Goal: Transaction & Acquisition: Book appointment/travel/reservation

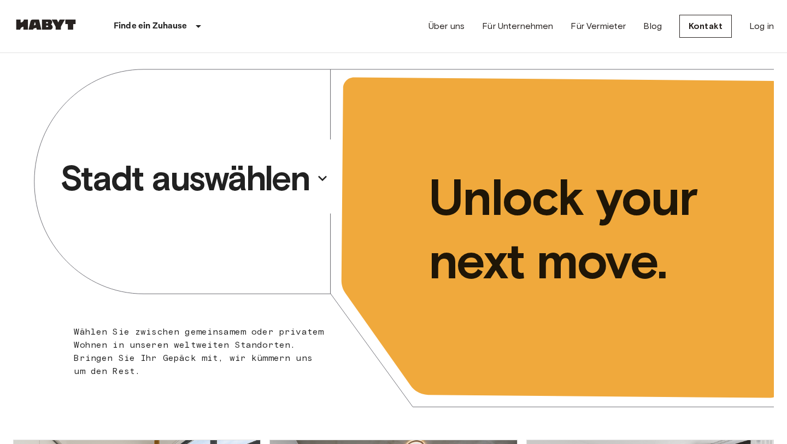
click at [245, 177] on p "Stadt auswählen" at bounding box center [185, 178] width 250 height 44
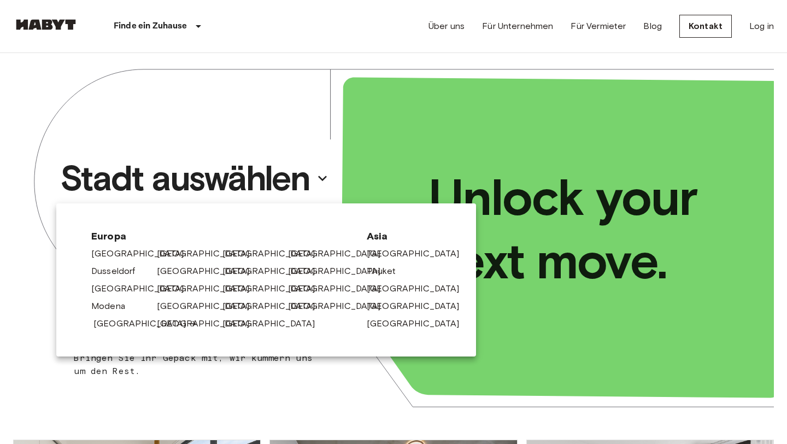
click at [112, 327] on link "[GEOGRAPHIC_DATA]" at bounding box center [145, 323] width 104 height 13
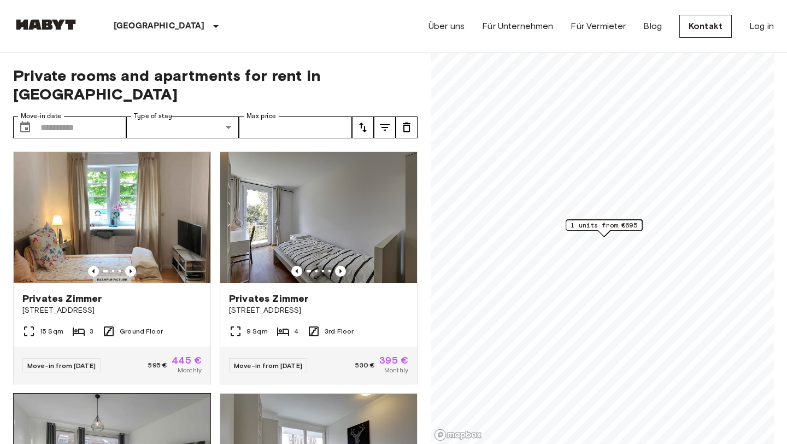
scroll to position [41, 0]
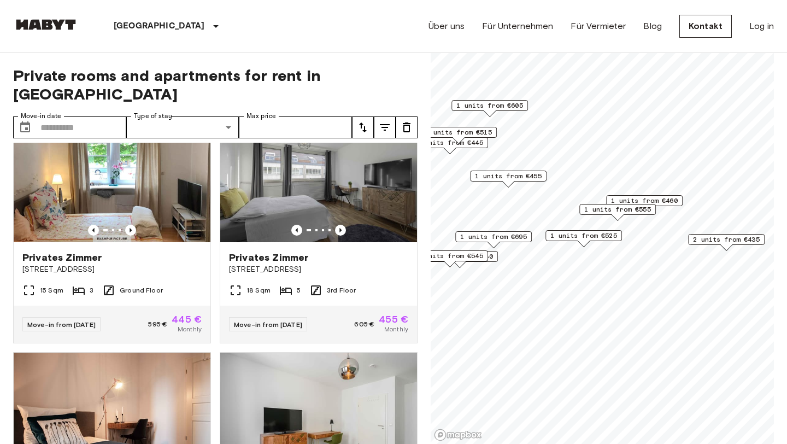
click at [512, 179] on span "1 units from €455" at bounding box center [508, 176] width 67 height 10
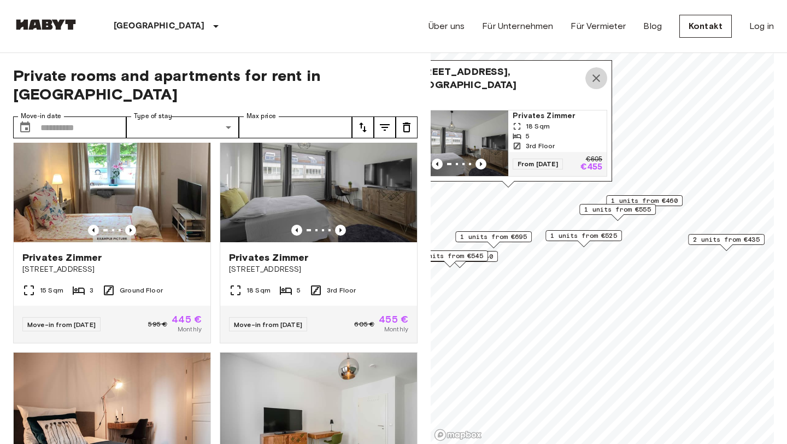
click at [595, 74] on icon "Map marker" at bounding box center [596, 78] width 13 height 13
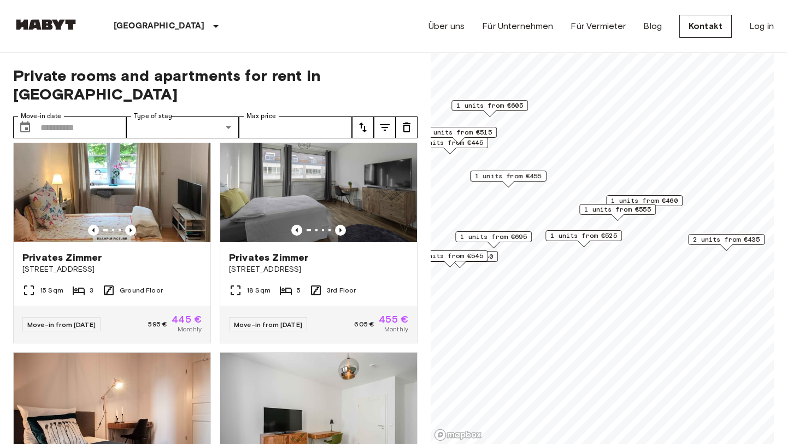
click at [656, 201] on span "1 units from €460" at bounding box center [644, 201] width 67 height 10
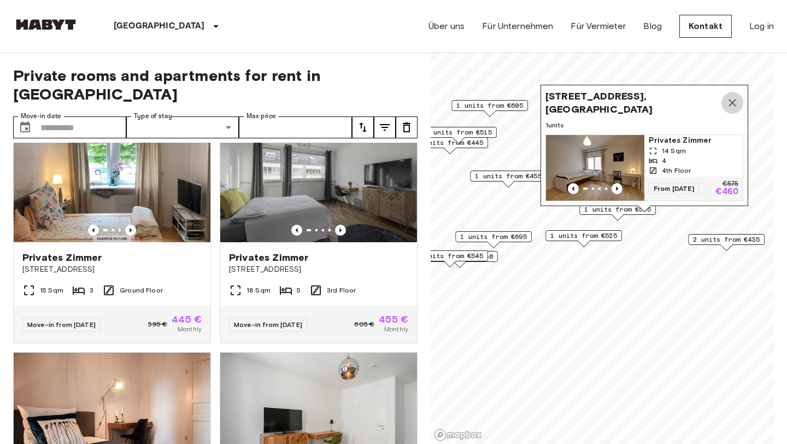
click at [733, 98] on icon "Map marker" at bounding box center [732, 102] width 13 height 13
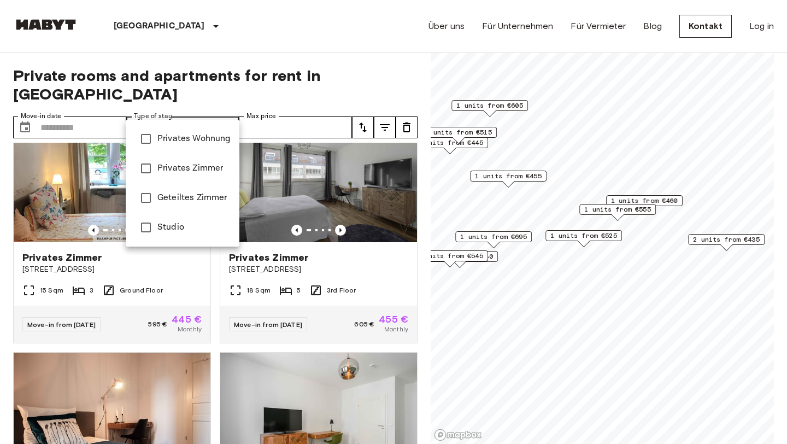
click at [218, 114] on div at bounding box center [393, 222] width 787 height 444
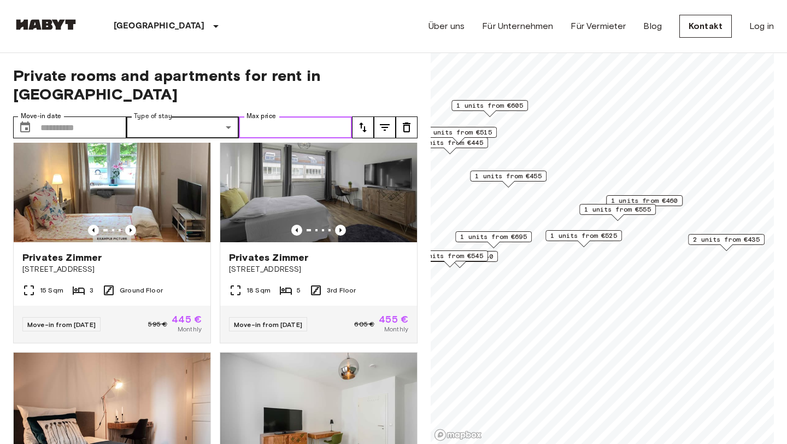
click at [288, 116] on input "Max price" at bounding box center [295, 127] width 113 height 22
click at [295, 116] on input "Max price" at bounding box center [295, 127] width 113 height 22
click at [60, 116] on input "Move-in date" at bounding box center [83, 127] width 86 height 22
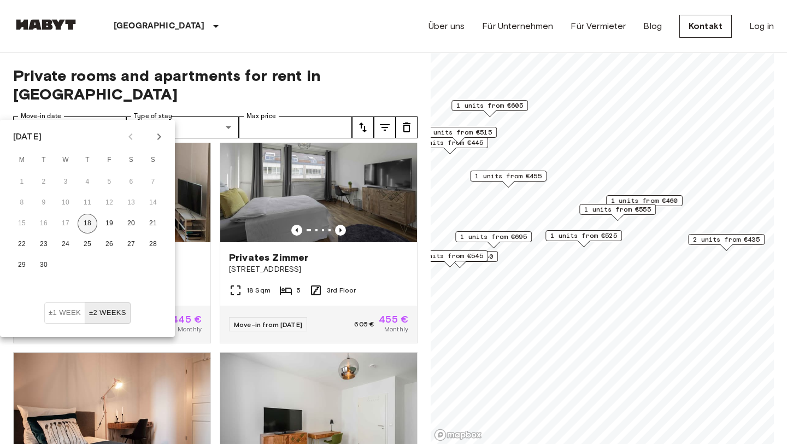
click at [86, 222] on button "18" at bounding box center [88, 224] width 20 height 20
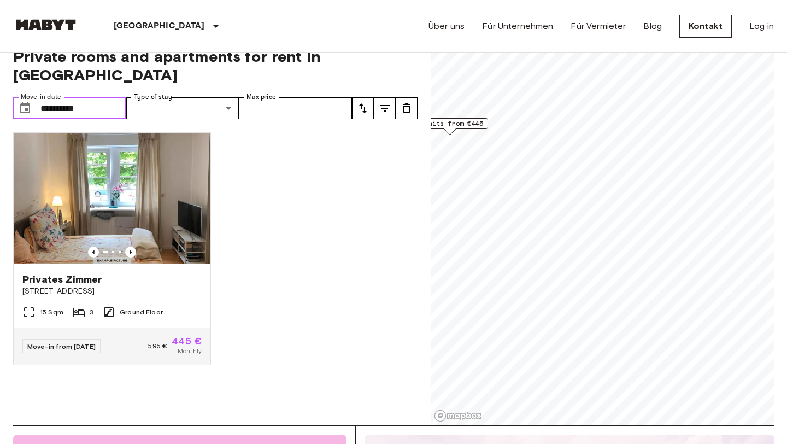
scroll to position [14, 0]
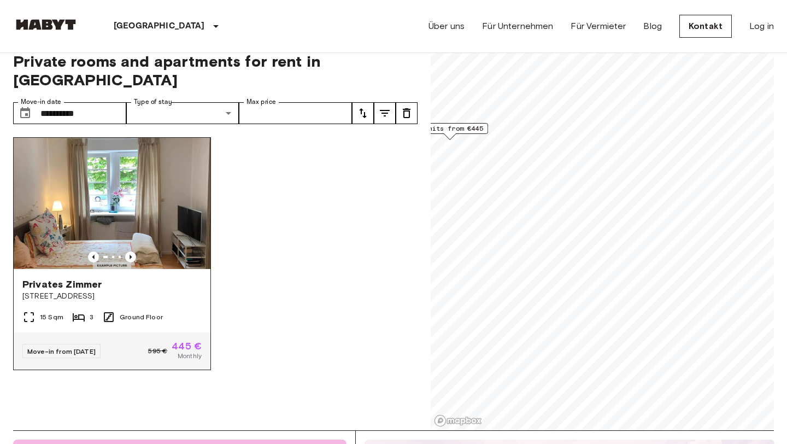
click at [75, 278] on span "Privates Zimmer" at bounding box center [61, 284] width 79 height 13
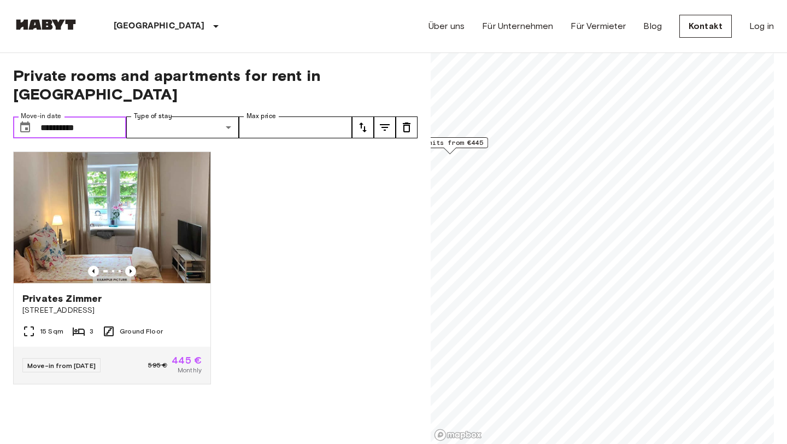
click at [68, 116] on input "**********" at bounding box center [83, 127] width 86 height 22
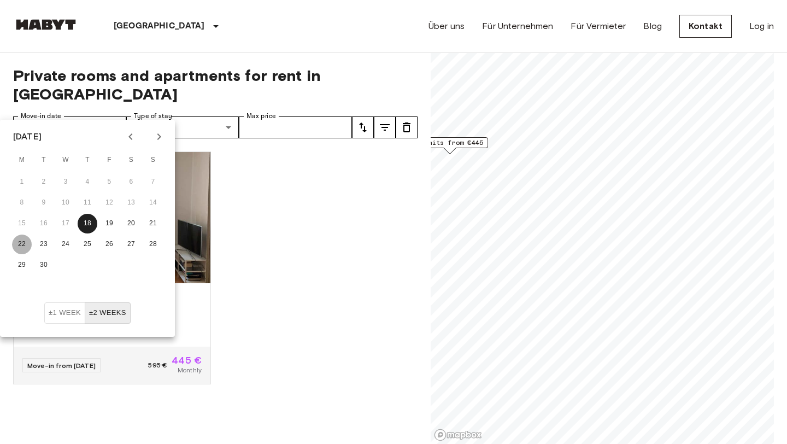
click at [20, 242] on button "22" at bounding box center [22, 245] width 20 height 20
type input "**********"
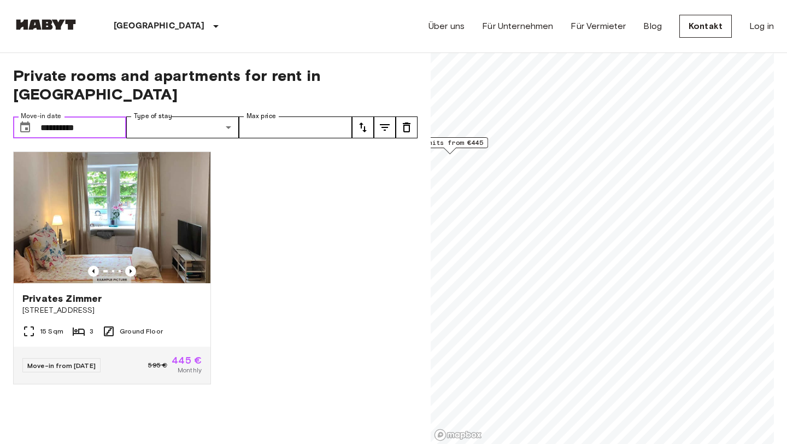
drag, startPoint x: 93, startPoint y: 112, endPoint x: 0, endPoint y: 97, distance: 94.6
click at [272, 193] on div "Privates Zimmer Schwabstraße 163 15 Sqm 3 Ground Floor Move-in from 21 Sep 25 5…" at bounding box center [210, 294] width 413 height 302
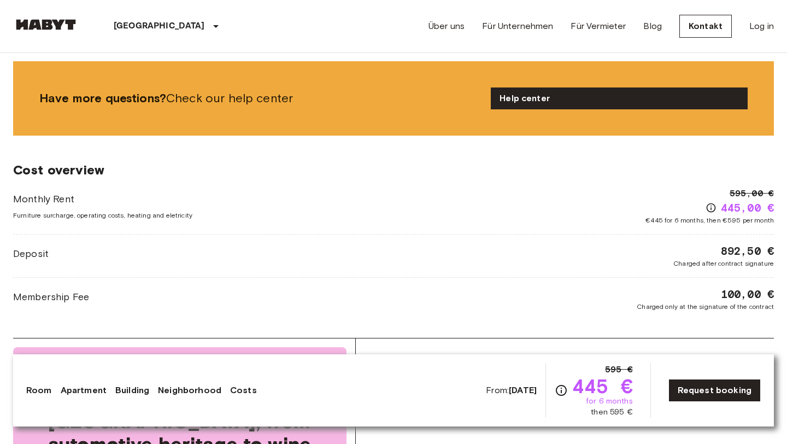
scroll to position [1040, 0]
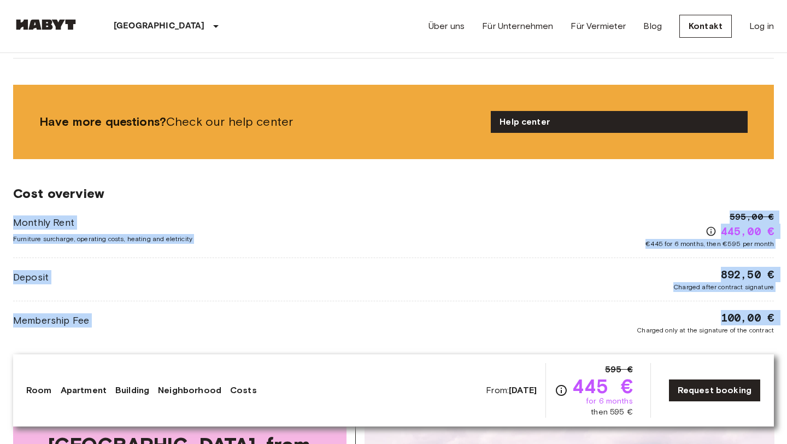
drag, startPoint x: 401, startPoint y: 246, endPoint x: 438, endPoint y: 324, distance: 86.1
click at [438, 324] on div "Cost overview Monthly Rent Furniture surcharge, operating costs, heating and el…" at bounding box center [393, 260] width 761 height 202
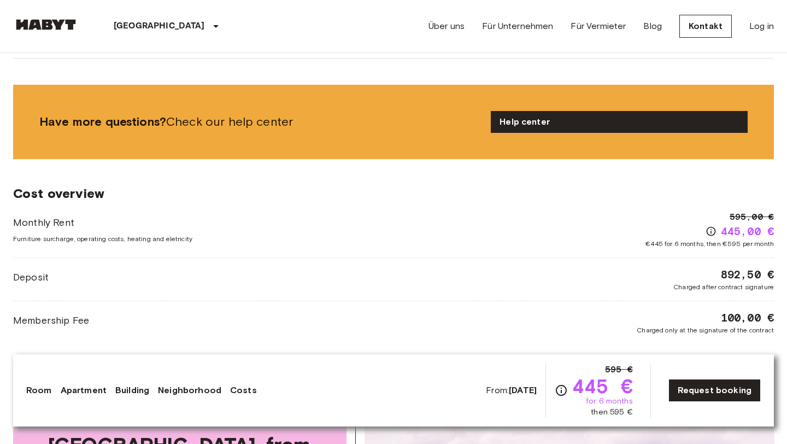
click at [382, 292] on div "Monthly Rent Furniture surcharge, operating costs, heating and eletricity 595,0…" at bounding box center [393, 272] width 761 height 125
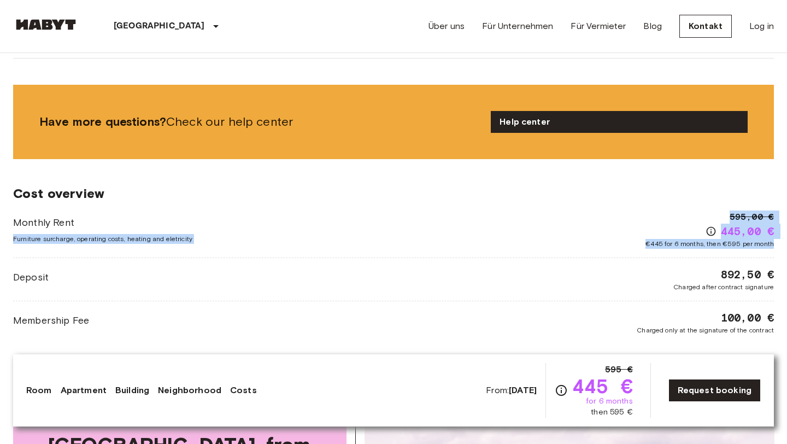
drag, startPoint x: 300, startPoint y: 288, endPoint x: 149, endPoint y: 202, distance: 173.9
click at [149, 210] on div "Monthly Rent Furniture surcharge, operating costs, heating and eletricity 595,0…" at bounding box center [393, 272] width 761 height 125
click at [149, 210] on div "Monthly Rent Furniture surcharge, operating costs, heating and eletricity 595,0…" at bounding box center [393, 229] width 761 height 38
drag, startPoint x: 106, startPoint y: 203, endPoint x: 145, endPoint y: 285, distance: 91.0
click at [144, 283] on div "Monthly Rent Furniture surcharge, operating costs, heating and eletricity 595,0…" at bounding box center [393, 272] width 761 height 125
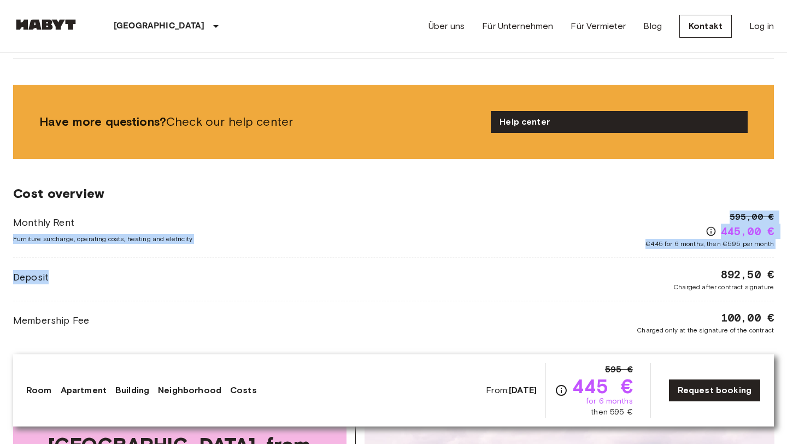
scroll to position [1039, 0]
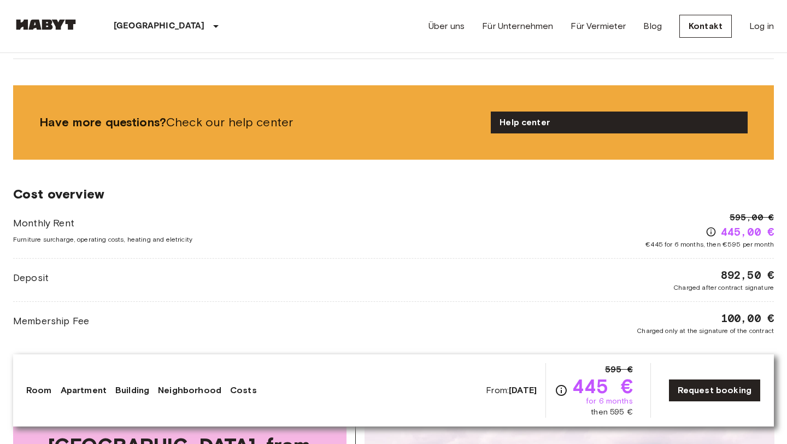
click at [145, 285] on div "Monthly Rent Furniture surcharge, operating costs, heating and eletricity 595,0…" at bounding box center [393, 273] width 761 height 125
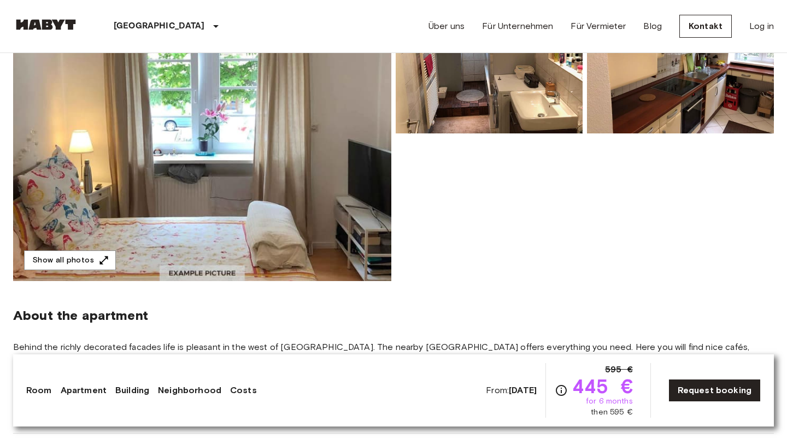
scroll to position [0, 0]
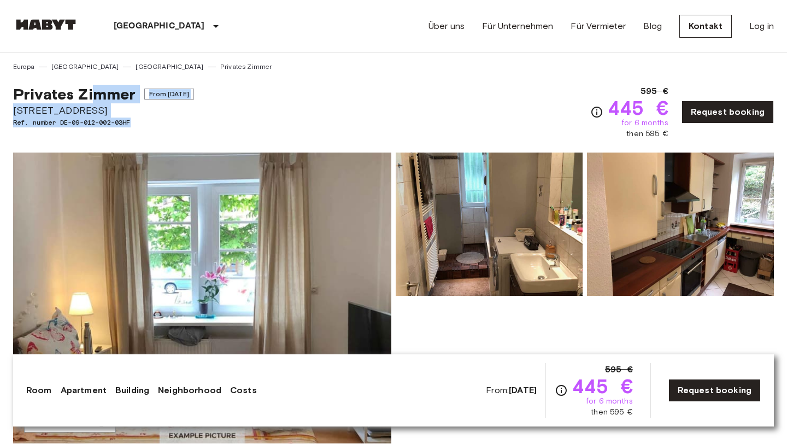
drag, startPoint x: 93, startPoint y: 90, endPoint x: 162, endPoint y: 136, distance: 82.9
click at [162, 136] on div "Privates Zimmer From Sep 21 2025 Schwabstraße 163 Ref. number DE-09-012-002-03HF" at bounding box center [103, 112] width 181 height 55
drag, startPoint x: 174, startPoint y: 134, endPoint x: 60, endPoint y: 82, distance: 126.0
click at [60, 82] on div "Privates Zimmer From Sep 21 2025 Schwabstraße 163 Ref. number DE-09-012-002-03H…" at bounding box center [393, 106] width 761 height 68
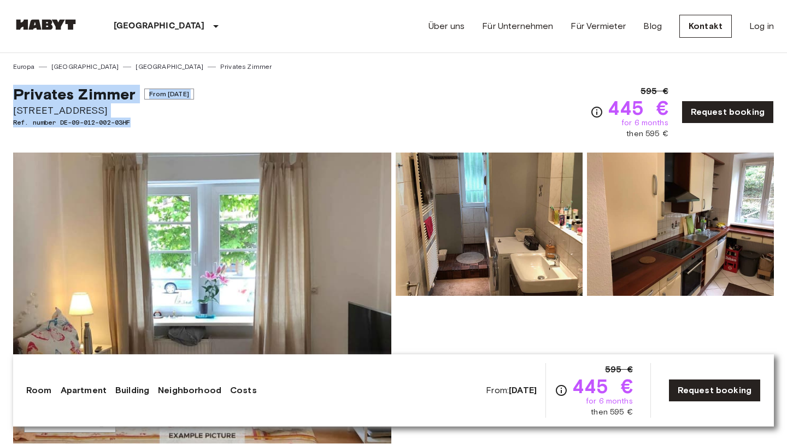
click at [60, 82] on div "Privates Zimmer From Sep 21 2025 Schwabstraße 163 Ref. number DE-09-012-002-03H…" at bounding box center [393, 106] width 761 height 68
drag, startPoint x: 184, startPoint y: 130, endPoint x: 76, endPoint y: 91, distance: 114.5
click at [76, 91] on div "Privates Zimmer From Sep 21 2025 Schwabstraße 163 Ref. number DE-09-012-002-03HF" at bounding box center [103, 112] width 181 height 55
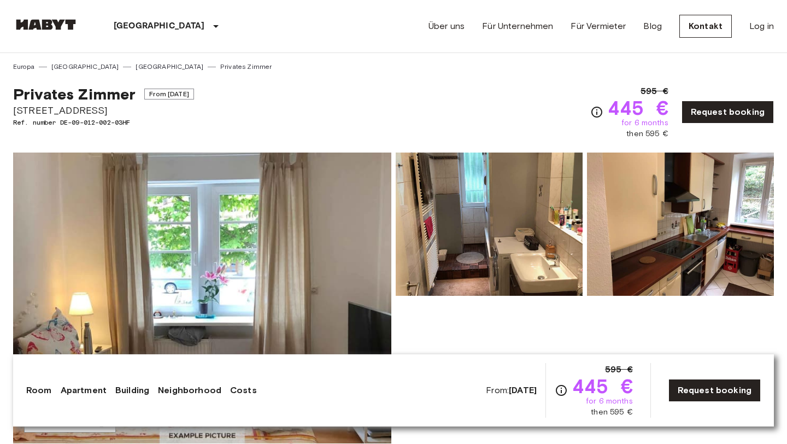
click at [75, 91] on span "Privates Zimmer" at bounding box center [74, 94] width 122 height 19
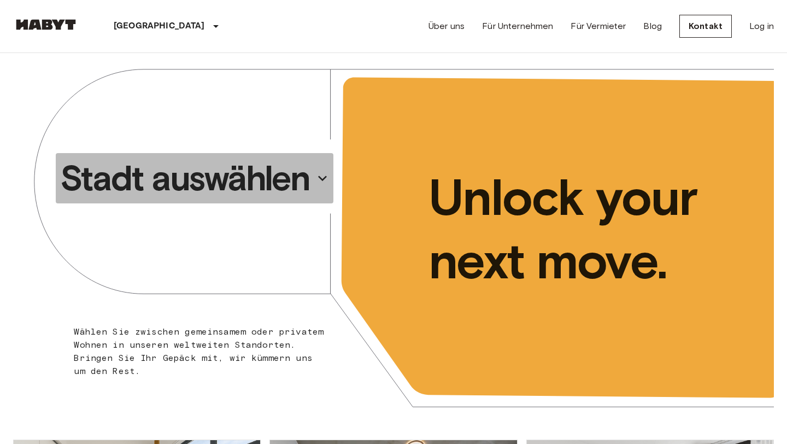
click at [258, 175] on p "Stadt auswählen" at bounding box center [185, 178] width 250 height 44
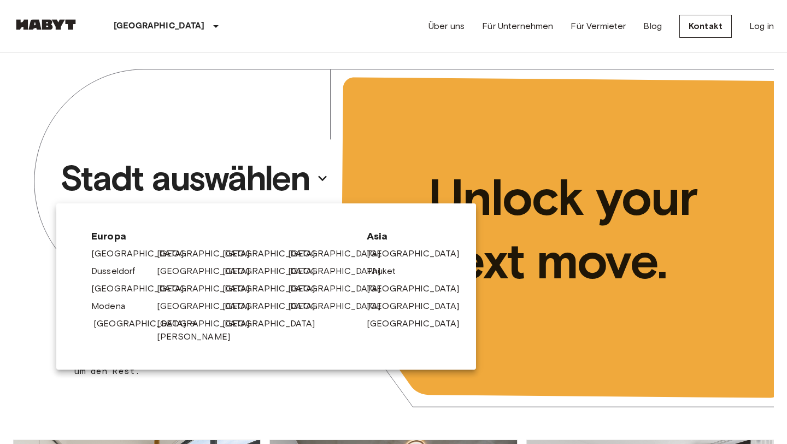
click at [115, 324] on link "[GEOGRAPHIC_DATA]" at bounding box center [145, 323] width 104 height 13
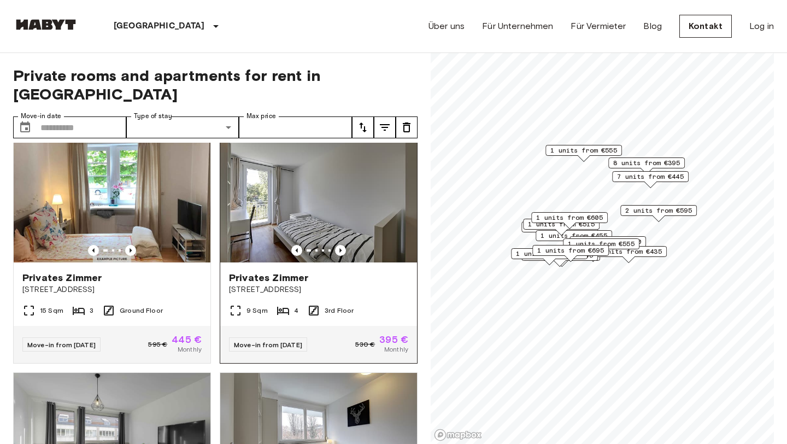
scroll to position [151, 0]
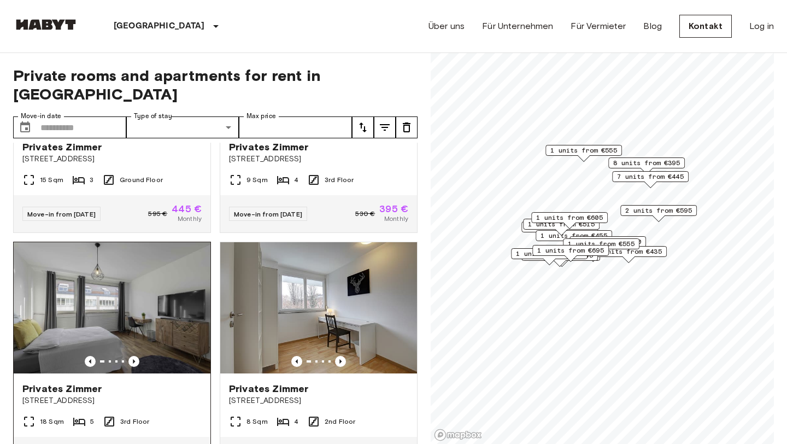
click at [80, 382] on span "Privates Zimmer" at bounding box center [61, 388] width 79 height 13
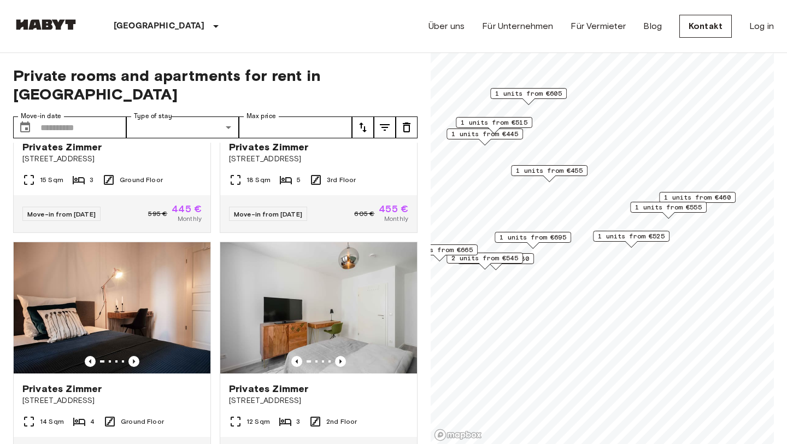
click at [542, 171] on span "1 units from €455" at bounding box center [549, 171] width 67 height 10
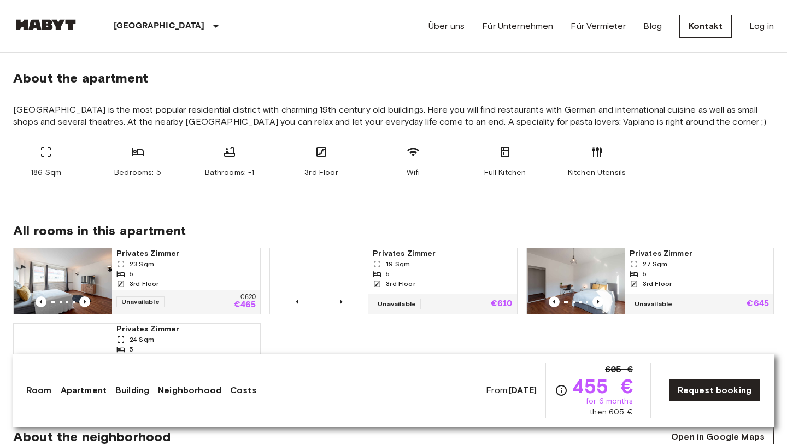
scroll to position [401, 0]
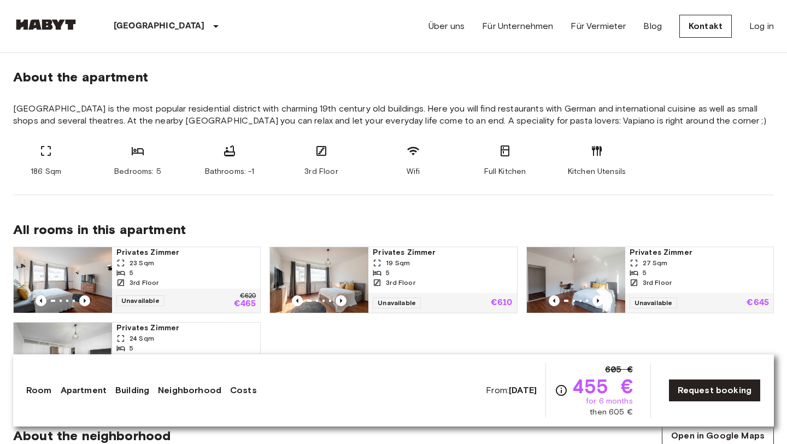
click at [385, 109] on span "Stuttgart-West is the most popular residential district with charming 19th cent…" at bounding box center [393, 115] width 761 height 24
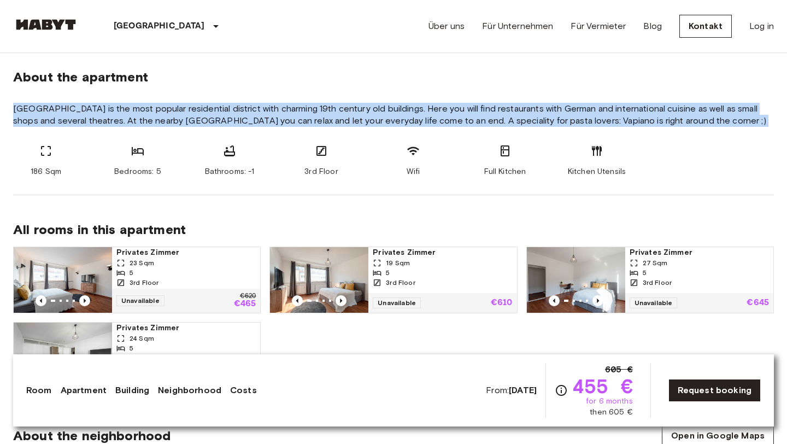
click at [385, 109] on span "Stuttgart-West is the most popular residential district with charming 19th cent…" at bounding box center [393, 115] width 761 height 24
click at [361, 109] on span "Stuttgart-West is the most popular residential district with charming 19th cent…" at bounding box center [393, 115] width 761 height 24
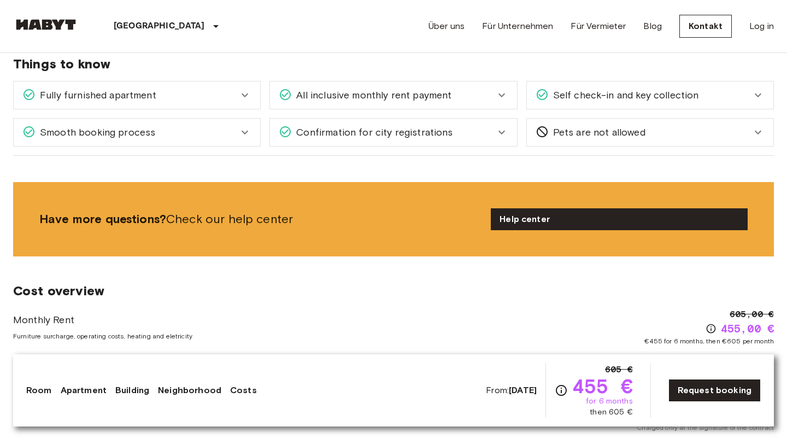
scroll to position [1150, 0]
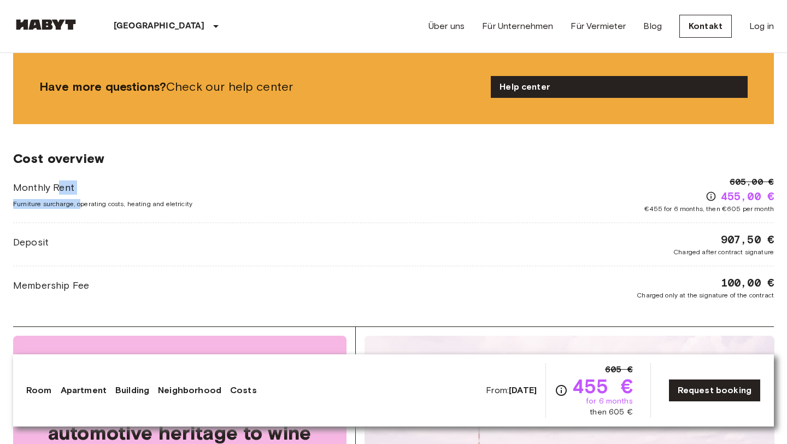
drag, startPoint x: 56, startPoint y: 191, endPoint x: 85, endPoint y: 207, distance: 32.3
click at [85, 207] on div "Monthly Rent Furniture surcharge, operating costs, heating and eletricity" at bounding box center [102, 194] width 179 height 28
click at [85, 207] on span "Furniture surcharge, operating costs, heating and eletricity" at bounding box center [102, 204] width 179 height 10
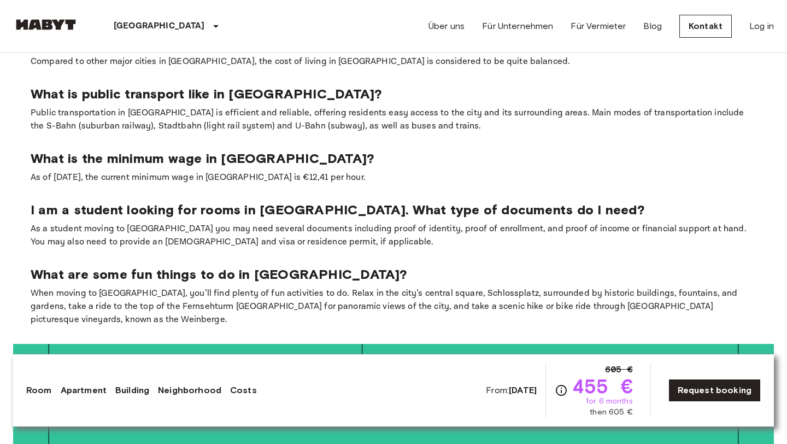
scroll to position [1771, 0]
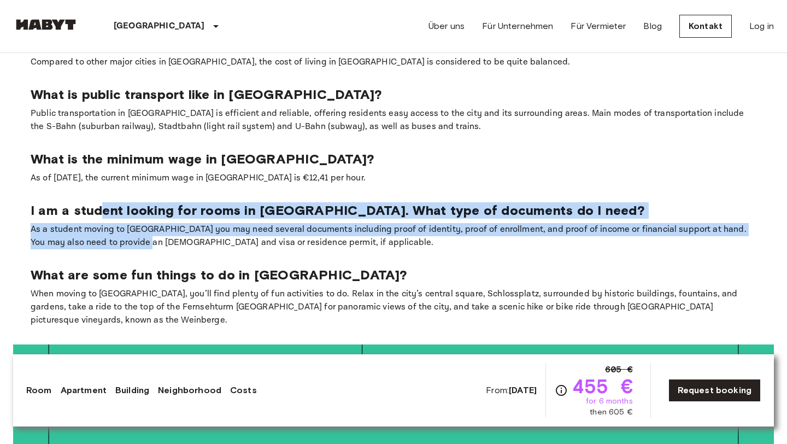
drag, startPoint x: 102, startPoint y: 170, endPoint x: 132, endPoint y: 207, distance: 48.2
click at [132, 207] on div "I am a student looking for rooms in Stuttgart. What type of documents do I need…" at bounding box center [394, 225] width 726 height 47
click at [132, 223] on p "As a student moving to [GEOGRAPHIC_DATA] you may need several documents includi…" at bounding box center [394, 236] width 726 height 26
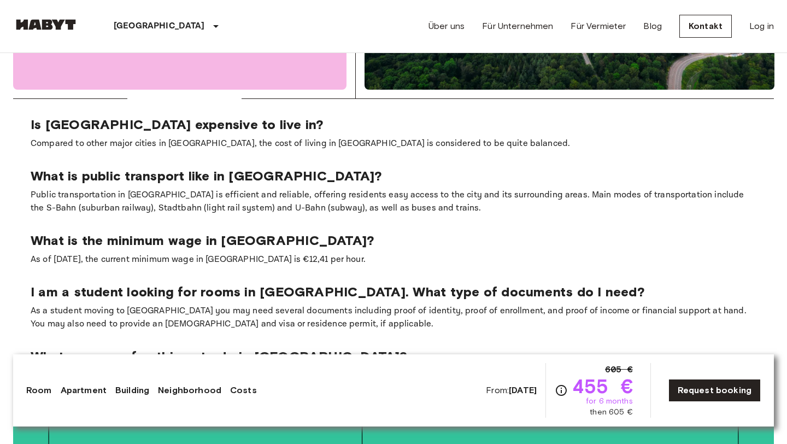
scroll to position [1689, 0]
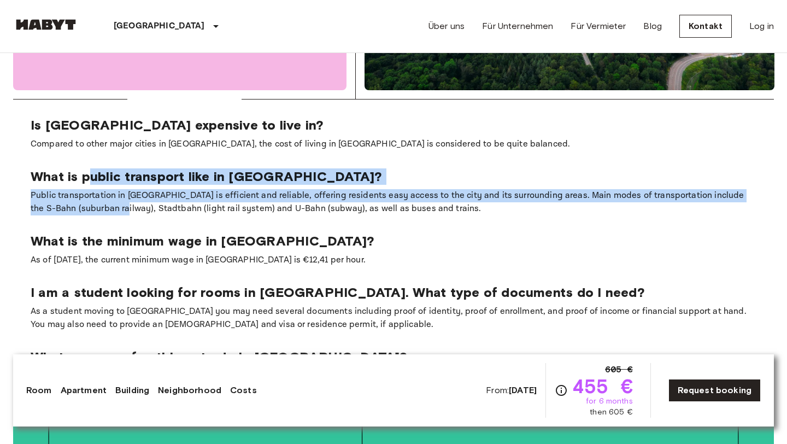
drag, startPoint x: 90, startPoint y: 138, endPoint x: 110, endPoint y: 179, distance: 45.0
click at [110, 179] on div "What is public transport like in Stuttgart? Public transportation in Stuttgart …" at bounding box center [394, 191] width 726 height 47
click at [110, 189] on p "Public transportation in [GEOGRAPHIC_DATA] is efficient and reliable, offering …" at bounding box center [394, 202] width 726 height 26
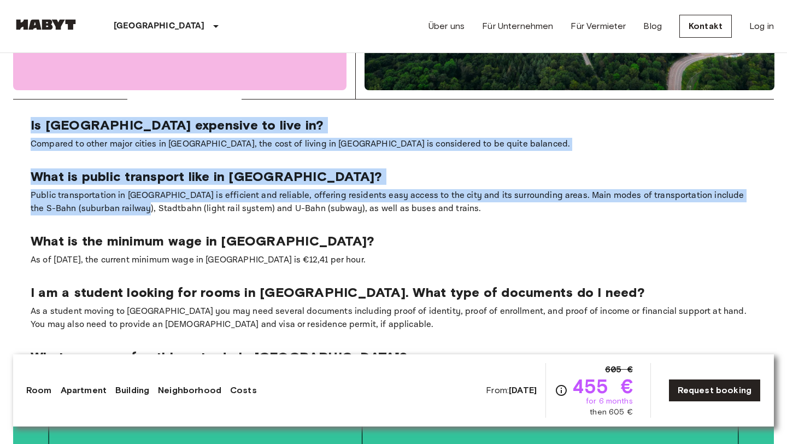
drag, startPoint x: 91, startPoint y: 71, endPoint x: 130, endPoint y: 175, distance: 110.9
click at [130, 175] on section "Is Stuttgart expensive to live in? Compared to other major cities in Europe, th…" at bounding box center [393, 262] width 761 height 327
click at [130, 189] on p "Public transportation in [GEOGRAPHIC_DATA] is efficient and reliable, offering …" at bounding box center [394, 202] width 726 height 26
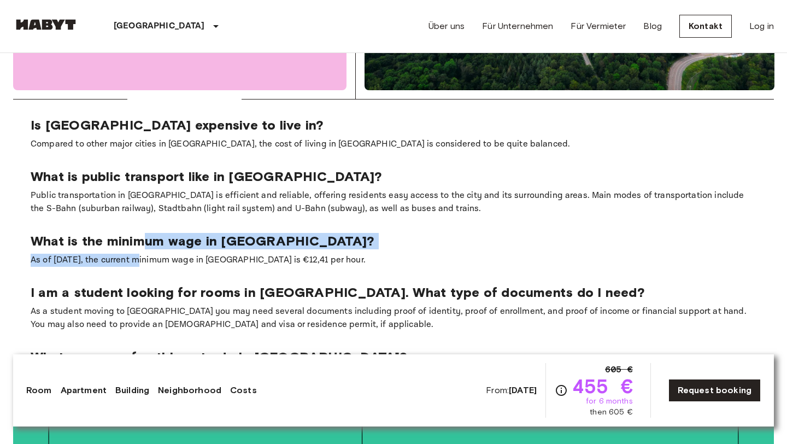
drag, startPoint x: 138, startPoint y: 209, endPoint x: 141, endPoint y: 230, distance: 20.5
click at [141, 233] on div "What is the minimum wage in Stuttgart? As of January 2024, the current minimum …" at bounding box center [394, 250] width 726 height 34
click at [141, 254] on p "As of [DATE], the current minimum wage in [GEOGRAPHIC_DATA] is €12,41 per hour." at bounding box center [394, 260] width 726 height 13
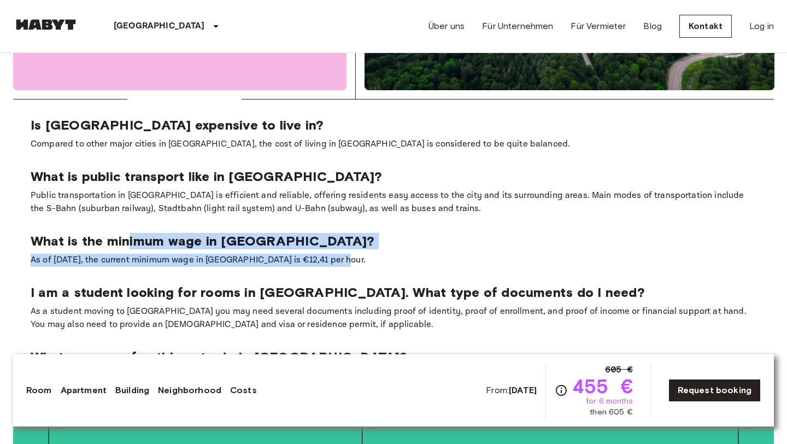
drag, startPoint x: 125, startPoint y: 205, endPoint x: 129, endPoint y: 237, distance: 32.5
click at [129, 237] on section "Is Stuttgart expensive to live in? Compared to other major cities in Europe, th…" at bounding box center [393, 262] width 761 height 327
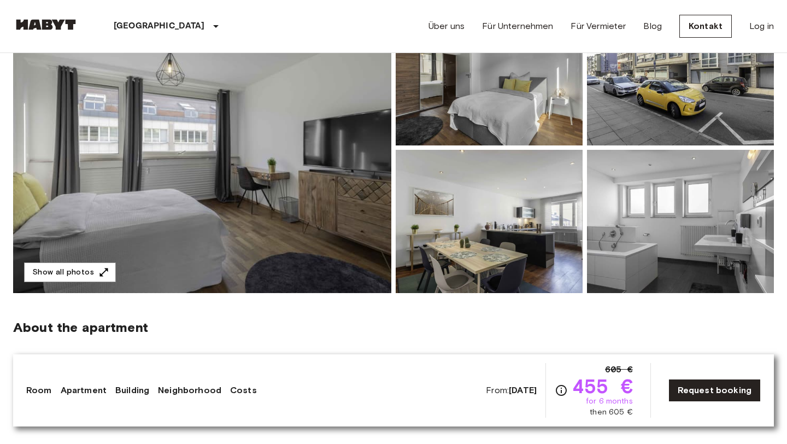
scroll to position [0, 0]
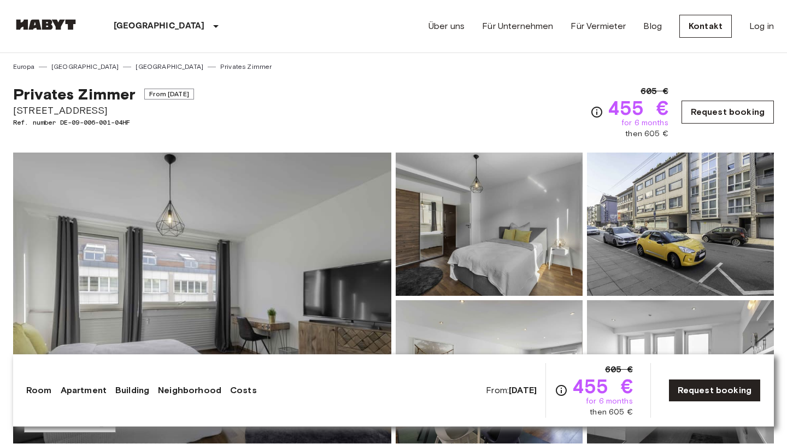
click at [724, 114] on link "Request booking" at bounding box center [728, 112] width 92 height 23
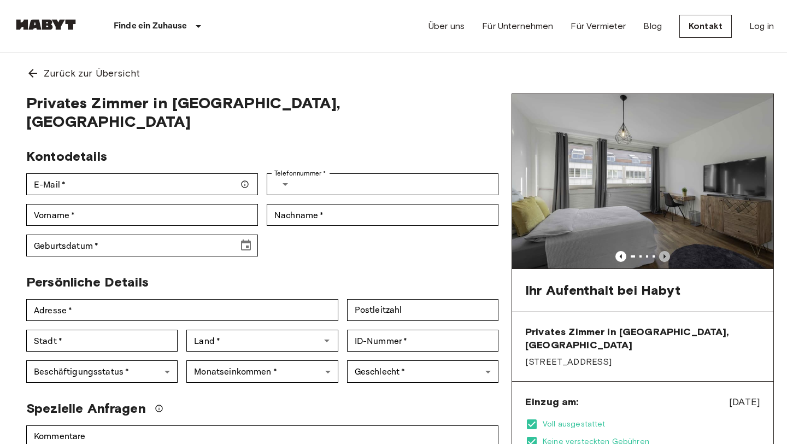
click at [667, 254] on icon "Previous image" at bounding box center [664, 256] width 11 height 11
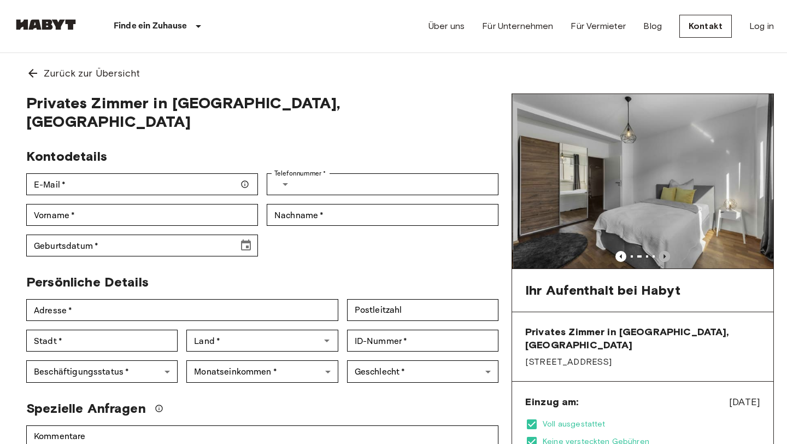
click at [667, 254] on icon "Previous image" at bounding box center [664, 256] width 11 height 11
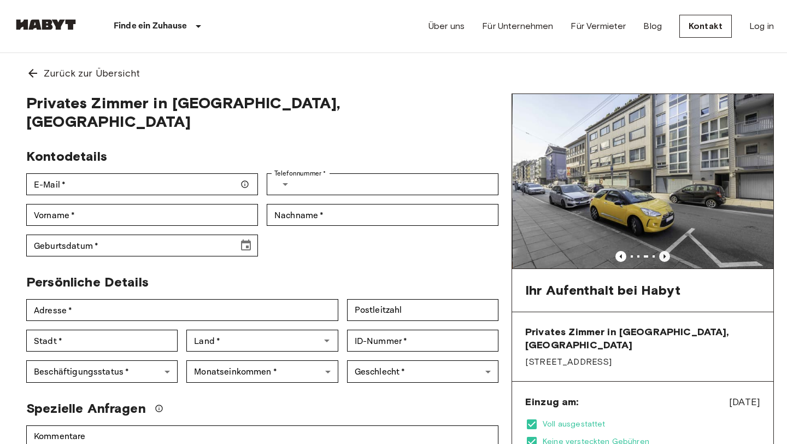
click at [667, 254] on icon "Previous image" at bounding box center [664, 256] width 11 height 11
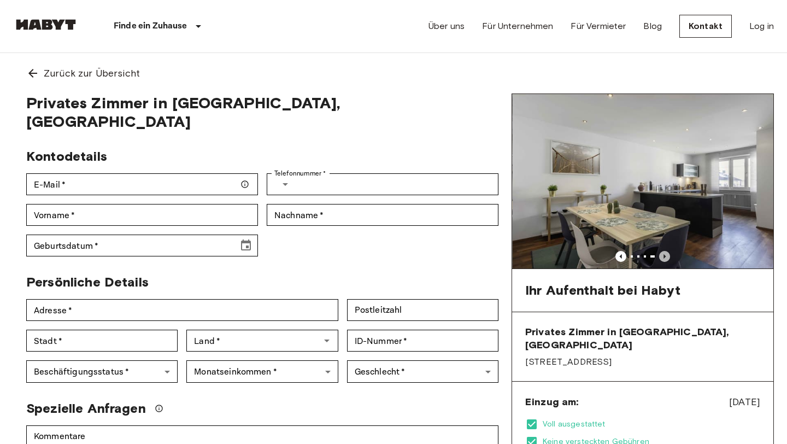
click at [667, 254] on icon "Previous image" at bounding box center [664, 256] width 11 height 11
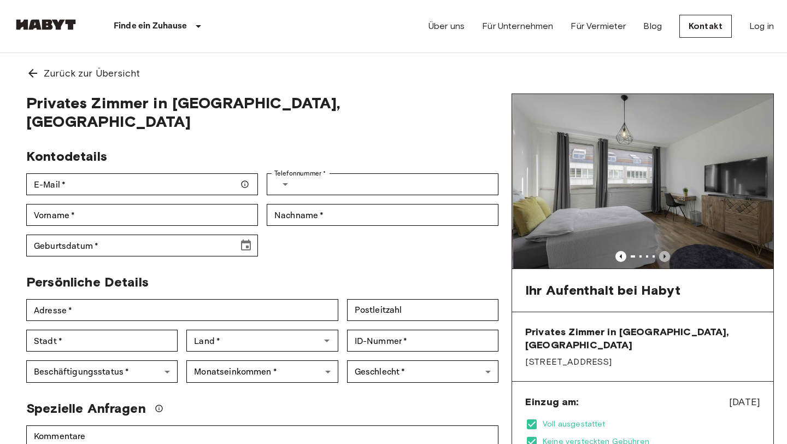
click at [667, 254] on icon "Previous image" at bounding box center [664, 256] width 11 height 11
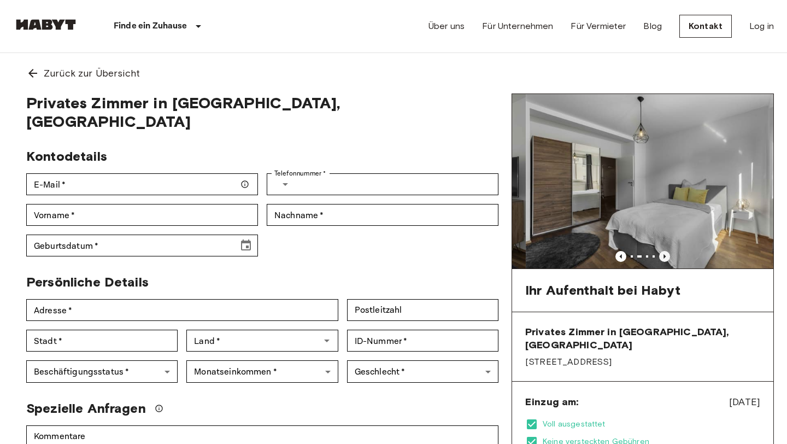
click at [667, 254] on icon "Previous image" at bounding box center [664, 256] width 11 height 11
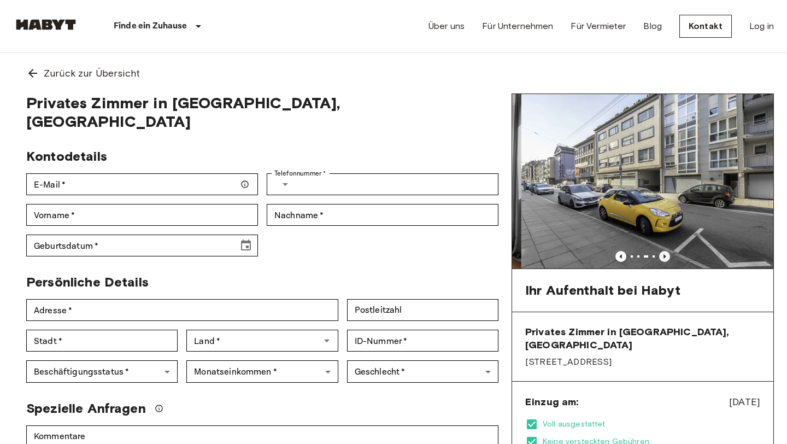
click at [667, 254] on icon "Previous image" at bounding box center [664, 256] width 11 height 11
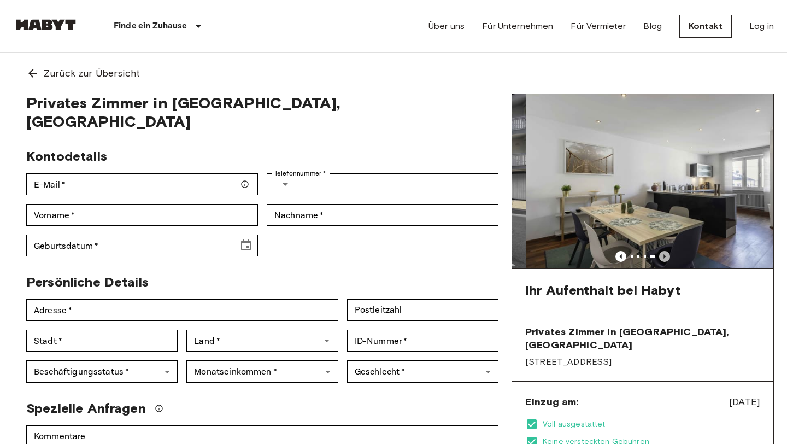
click at [667, 254] on icon "Previous image" at bounding box center [664, 256] width 11 height 11
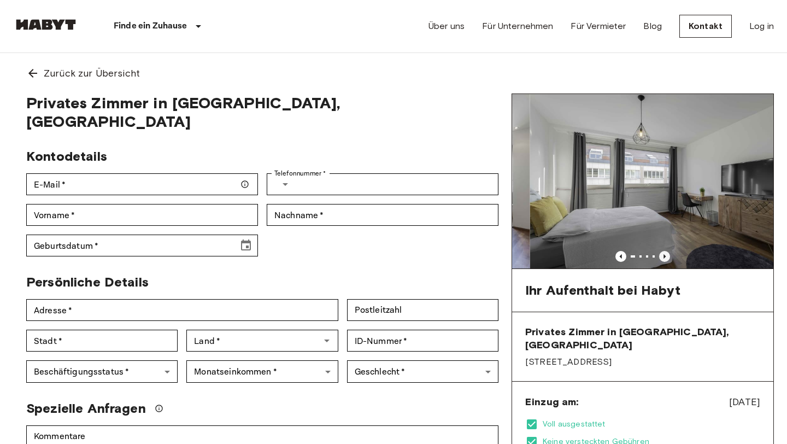
click at [667, 254] on icon "Previous image" at bounding box center [664, 256] width 11 height 11
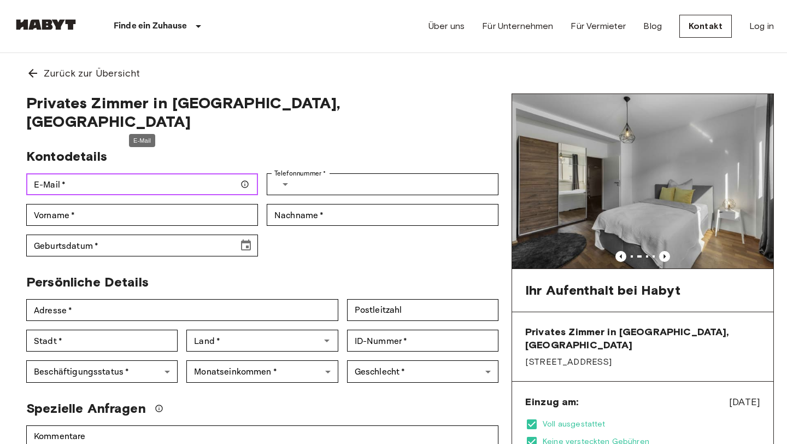
click at [96, 173] on input "E-Mail   *" at bounding box center [142, 184] width 232 height 22
type input "**********"
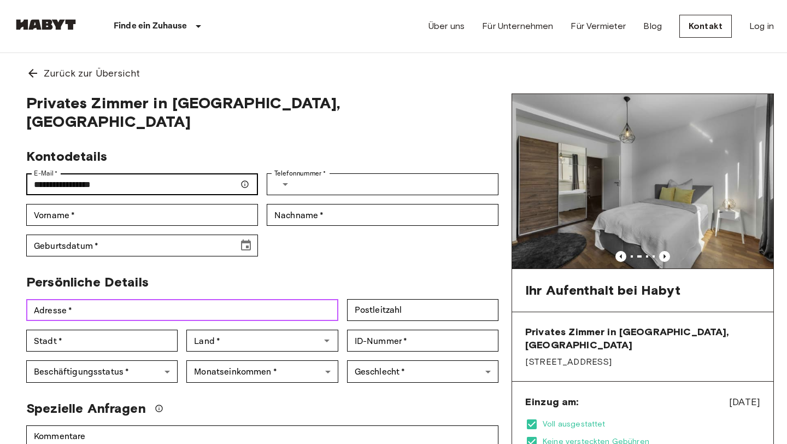
type input "**********"
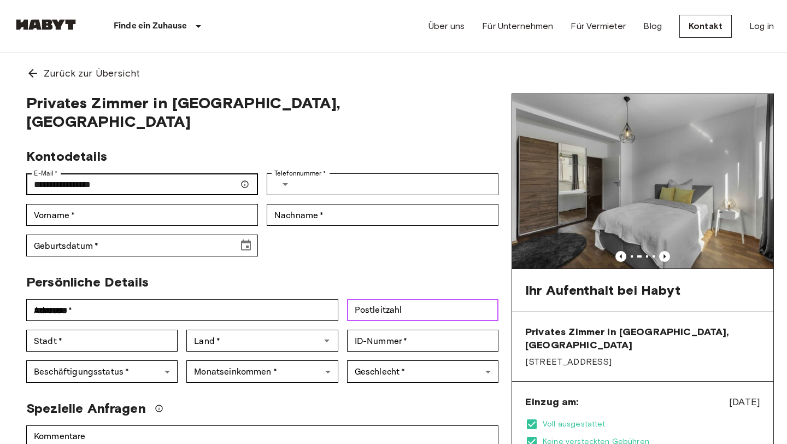
type input "*****"
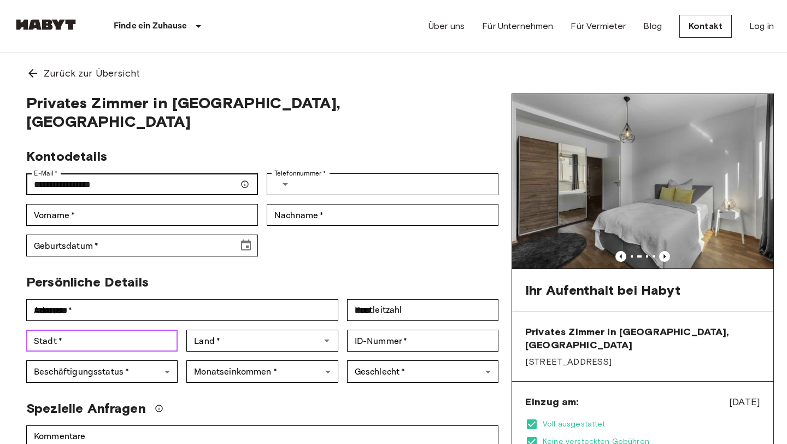
type input "*****"
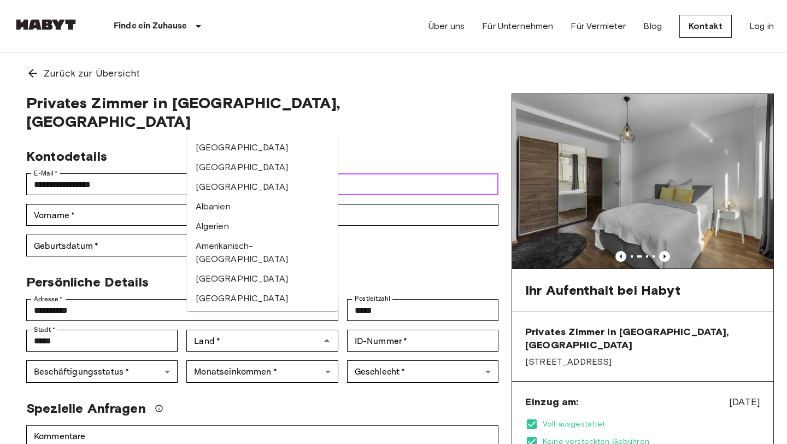
click at [362, 173] on input "Telefonnummer   *" at bounding box center [400, 184] width 198 height 22
type input "**********"
click at [360, 139] on div "Kontodetails" at bounding box center [257, 151] width 481 height 25
click at [288, 110] on span "Privates Zimmer in Stuttgart, Neue Vorstadt" at bounding box center [262, 111] width 472 height 37
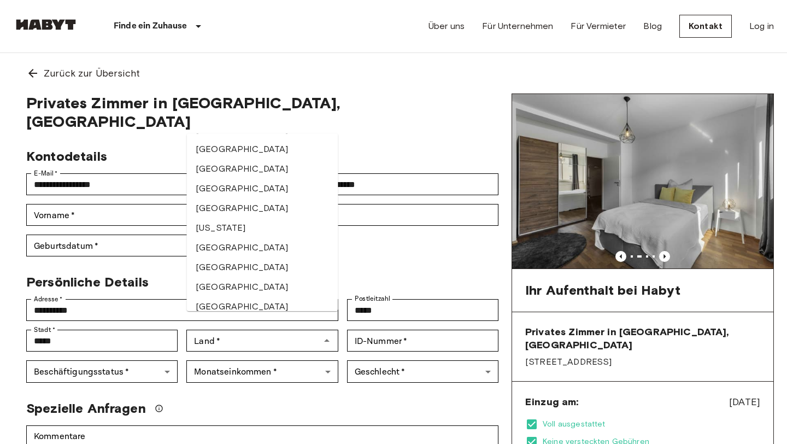
scroll to position [1399, 0]
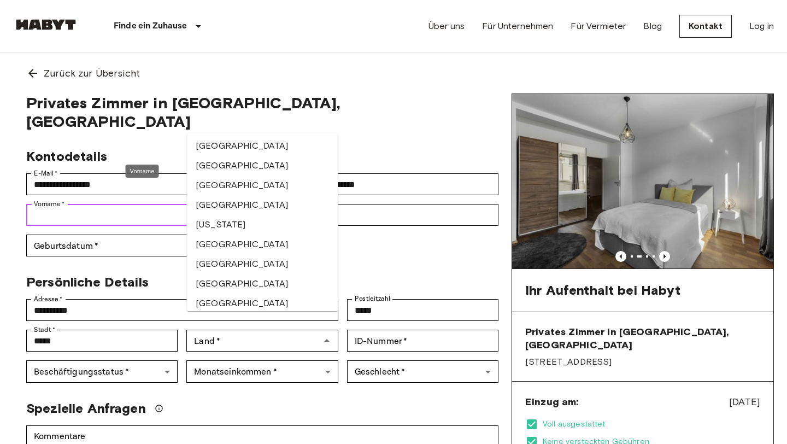
click at [112, 204] on input "Vorname   *" at bounding box center [142, 215] width 232 height 22
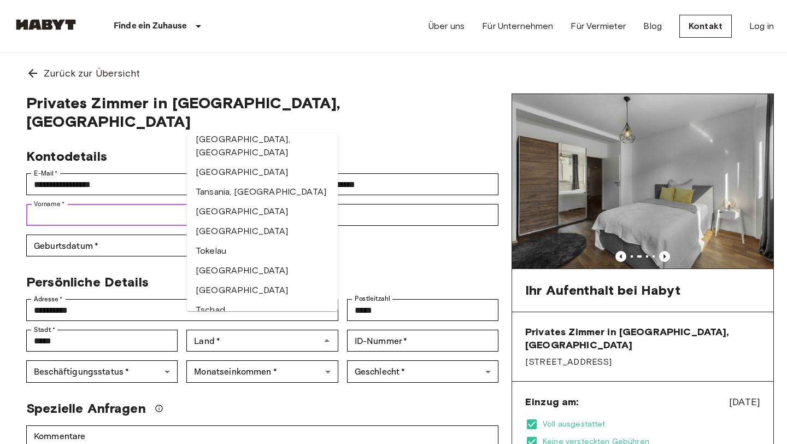
scroll to position [4348, 0]
